Goal: Task Accomplishment & Management: Complete application form

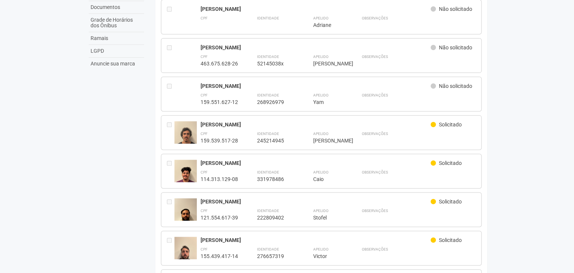
scroll to position [170, 0]
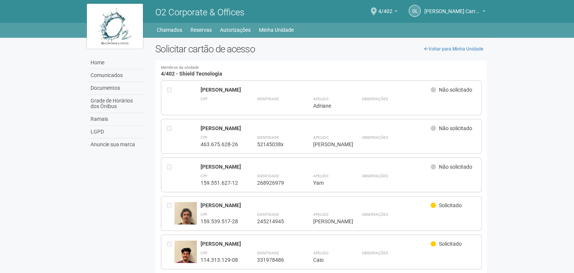
click at [504, 93] on body "Aguarde... O2 Corporate & Offices GL Gabriel Lemos Carreira dos Reis Gabriel Le…" at bounding box center [287, 136] width 574 height 273
click at [272, 30] on link "Minha Unidade" at bounding box center [276, 30] width 35 height 10
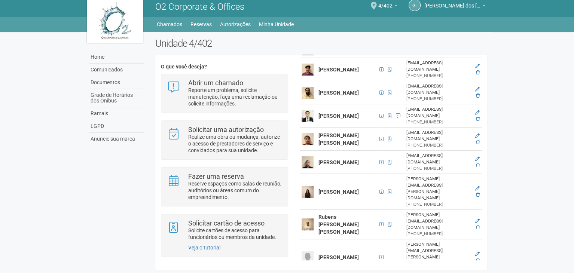
scroll to position [166, 0]
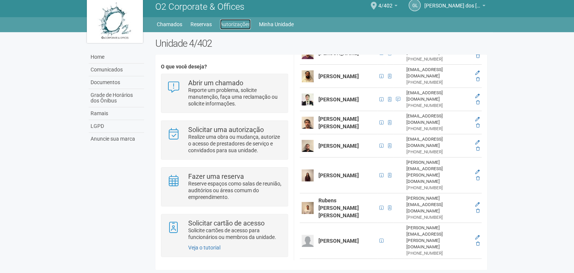
click at [244, 26] on link "Autorizações" at bounding box center [235, 24] width 31 height 10
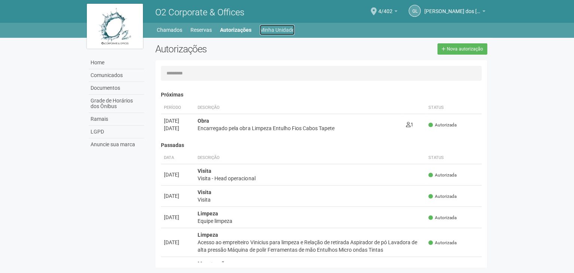
click at [281, 32] on link "Minha Unidade" at bounding box center [277, 30] width 35 height 10
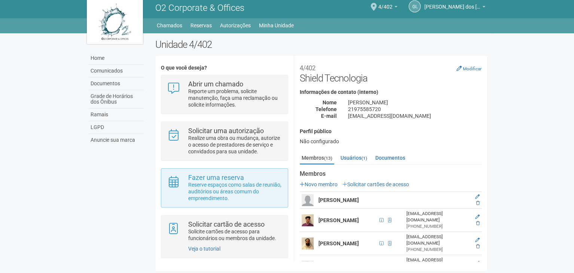
scroll to position [6, 0]
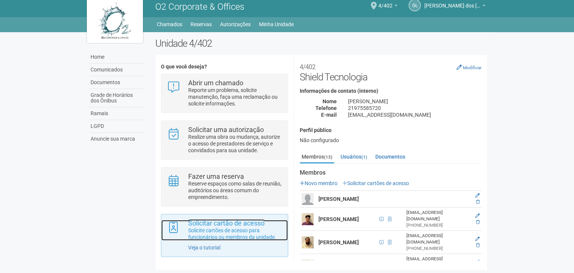
click at [244, 236] on p "Solicite cartões de acesso para funcionários ou membros da unidade." at bounding box center [235, 233] width 94 height 13
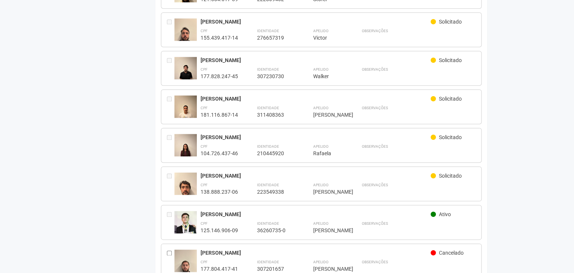
scroll to position [337, 0]
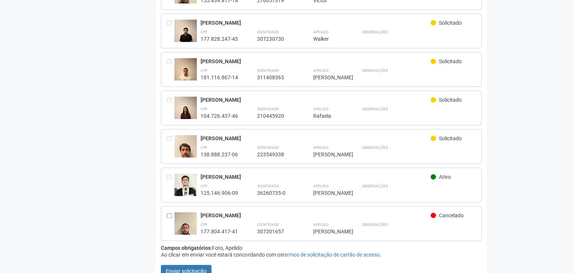
click at [168, 212] on div at bounding box center [170, 223] width 7 height 23
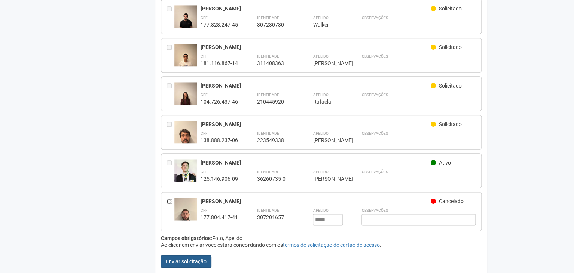
scroll to position [351, 0]
click at [192, 255] on button "Enviar solicitação" at bounding box center [186, 261] width 51 height 13
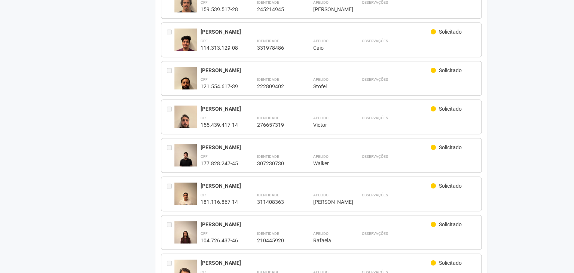
scroll to position [122, 0]
